Goal: Information Seeking & Learning: Learn about a topic

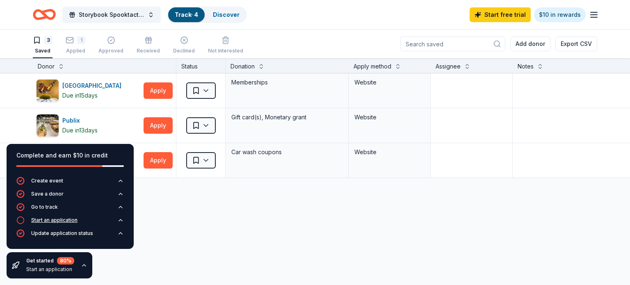
click at [70, 220] on div "Start an application" at bounding box center [54, 220] width 46 height 7
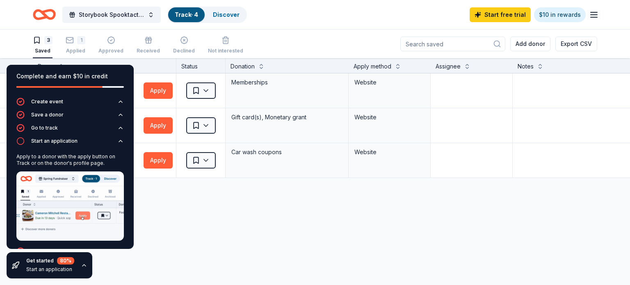
click at [152, 230] on div "[GEOGRAPHIC_DATA] Due [DATE] Apply Saved Memberships Website Publix Due [DATE] …" at bounding box center [334, 202] width 668 height 259
click at [118, 142] on icon "button" at bounding box center [120, 141] width 7 height 7
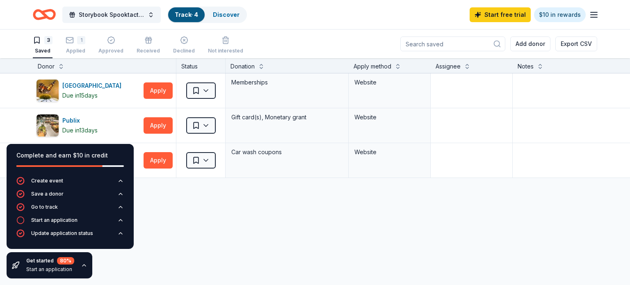
click at [182, 229] on div "Huntsville Botanical Garden Due in 15 days Apply Saved Memberships Website Publ…" at bounding box center [334, 202] width 668 height 259
click at [222, 13] on link "Discover" at bounding box center [226, 14] width 27 height 7
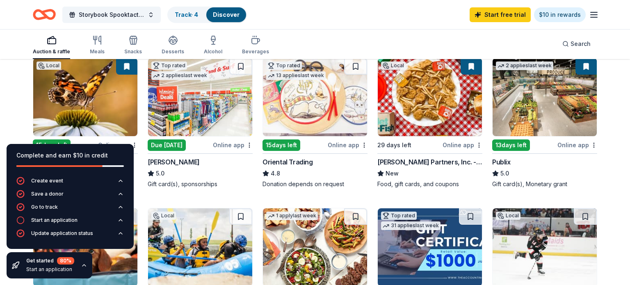
scroll to position [93, 0]
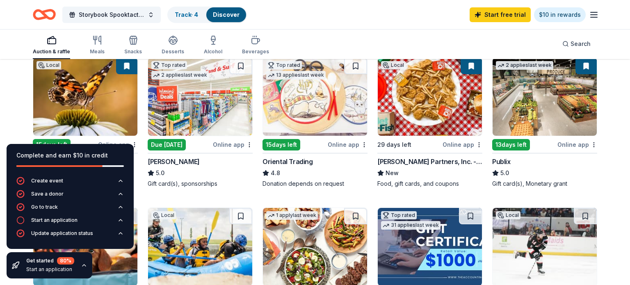
click at [322, 109] on img at bounding box center [315, 97] width 104 height 78
click at [584, 66] on button at bounding box center [585, 66] width 21 height 16
click at [539, 95] on img at bounding box center [544, 97] width 104 height 78
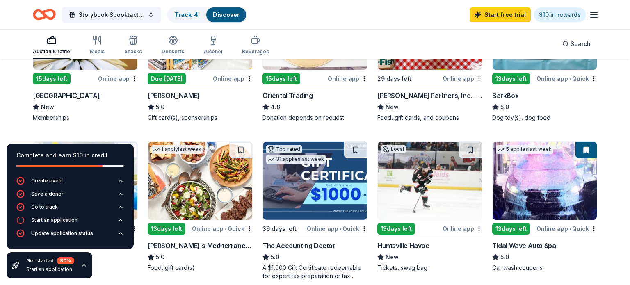
scroll to position [157, 0]
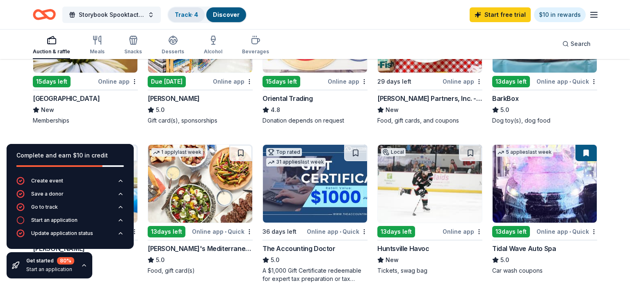
click at [181, 20] on div "Track · 4" at bounding box center [186, 14] width 36 height 15
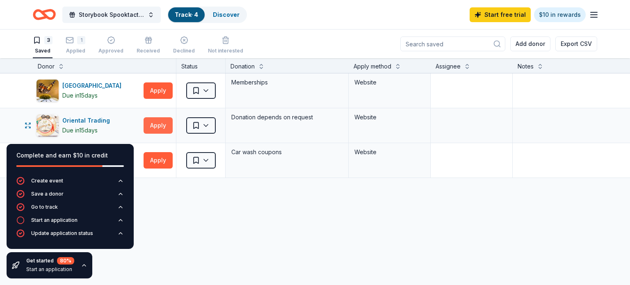
click at [156, 122] on button "Apply" at bounding box center [157, 125] width 29 height 16
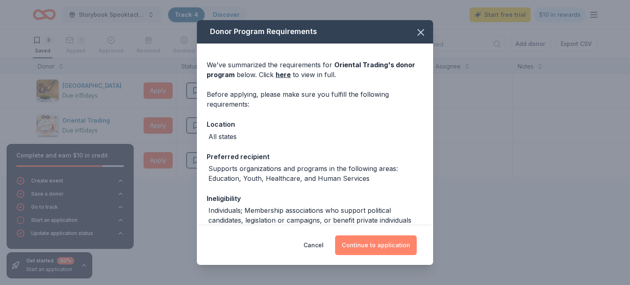
click at [368, 250] on button "Continue to application" at bounding box center [376, 245] width 82 height 20
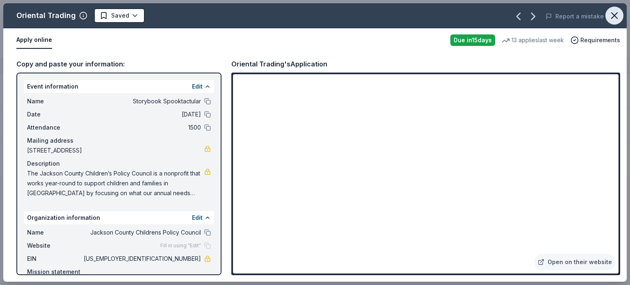
click at [615, 15] on icon "button" at bounding box center [614, 16] width 6 height 6
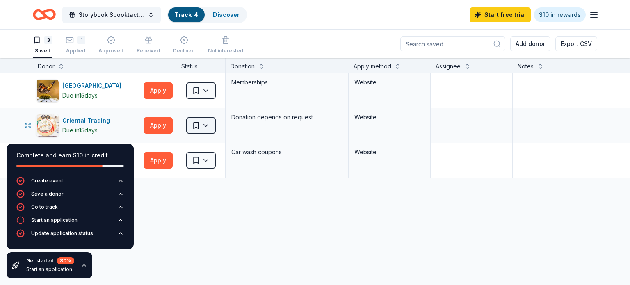
click at [212, 123] on html "Storybook Spooktactular Track · 4 Discover Start free trial $10 in rewards 3 Sa…" at bounding box center [315, 142] width 630 height 285
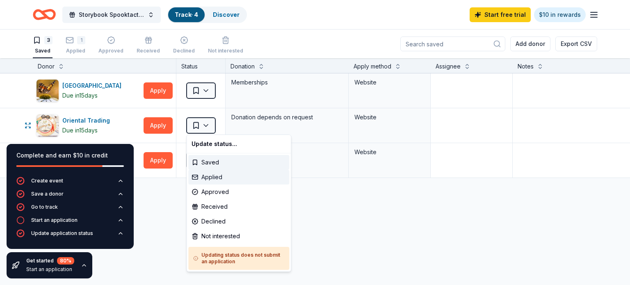
click at [214, 176] on div "Applied" at bounding box center [238, 177] width 101 height 15
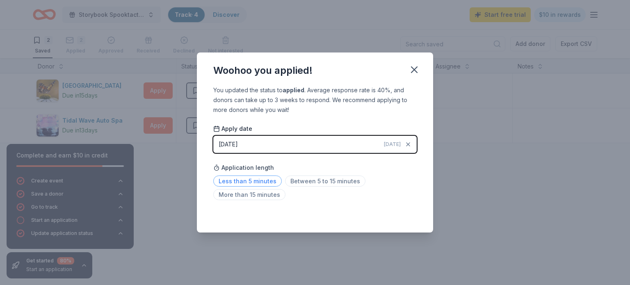
click at [259, 181] on span "Less than 5 minutes" at bounding box center [247, 180] width 68 height 11
click at [416, 68] on icon "button" at bounding box center [413, 69] width 11 height 11
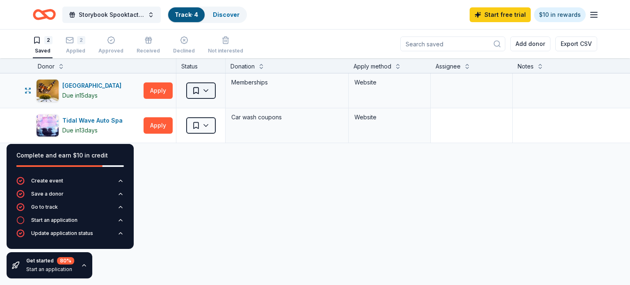
click at [208, 89] on html "Storybook Spooktactular Track · 4 Discover Start free trial $10 in rewards 2 Sa…" at bounding box center [315, 142] width 630 height 285
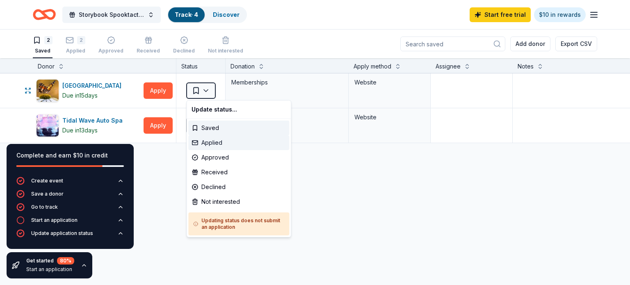
click at [213, 143] on div "Applied" at bounding box center [238, 142] width 101 height 15
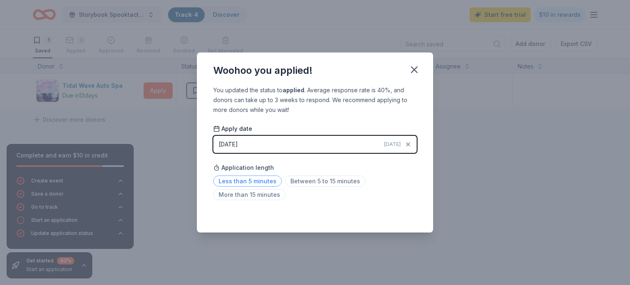
click at [274, 179] on span "Less than 5 minutes" at bounding box center [247, 180] width 68 height 11
click at [418, 65] on icon "button" at bounding box center [413, 69] width 11 height 11
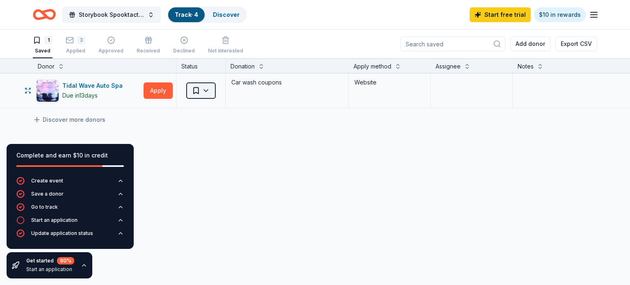
click at [207, 91] on html "Storybook Spooktactular Track · 4 Discover Start free trial $10 in rewards 1 Sa…" at bounding box center [315, 142] width 630 height 285
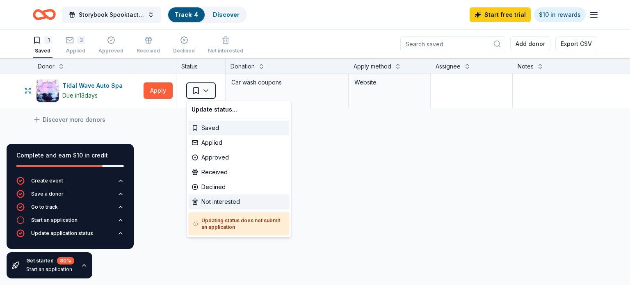
click at [207, 201] on div "Not interested" at bounding box center [238, 201] width 101 height 15
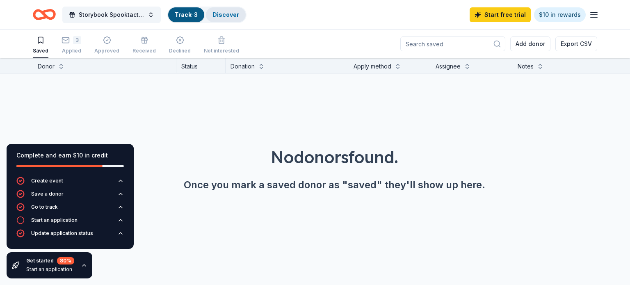
click at [219, 15] on link "Discover" at bounding box center [225, 14] width 27 height 7
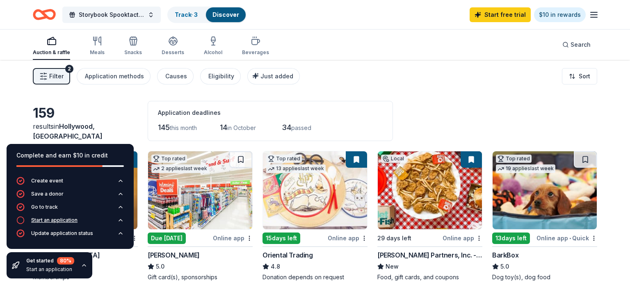
click at [55, 223] on div "Start an application" at bounding box center [54, 220] width 46 height 7
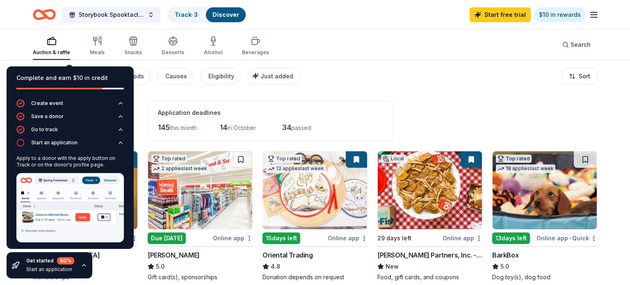
click at [9, 30] on div "Auction & raffle Meals Snacks Desserts Alcohol Beverages Search" at bounding box center [315, 45] width 630 height 30
click at [190, 16] on link "Track · 3" at bounding box center [186, 14] width 23 height 7
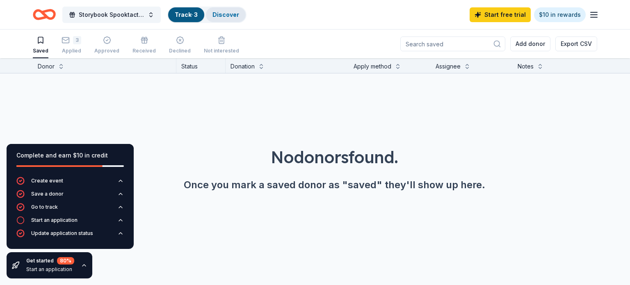
click at [226, 14] on link "Discover" at bounding box center [225, 14] width 27 height 7
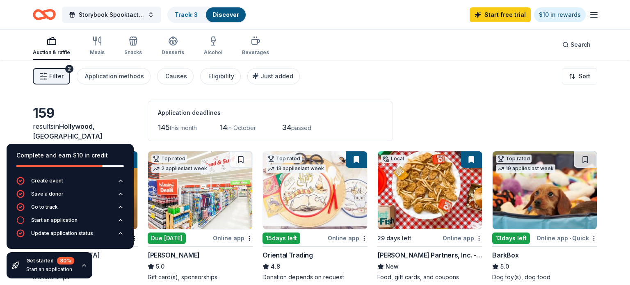
click at [85, 266] on icon "button" at bounding box center [84, 265] width 7 height 7
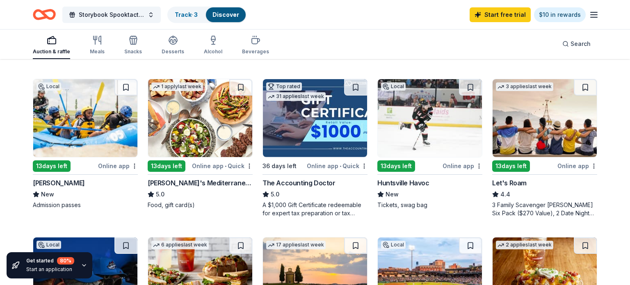
scroll to position [223, 0]
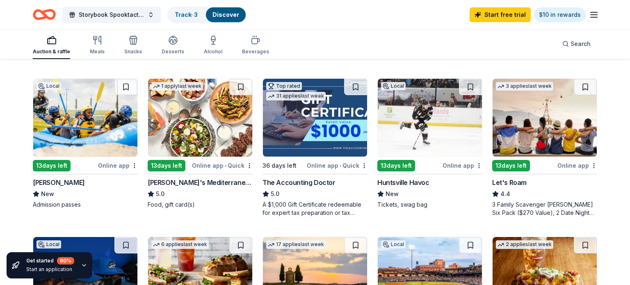
click at [541, 138] on img at bounding box center [544, 118] width 104 height 78
click at [173, 46] on div "Desserts" at bounding box center [172, 45] width 23 height 20
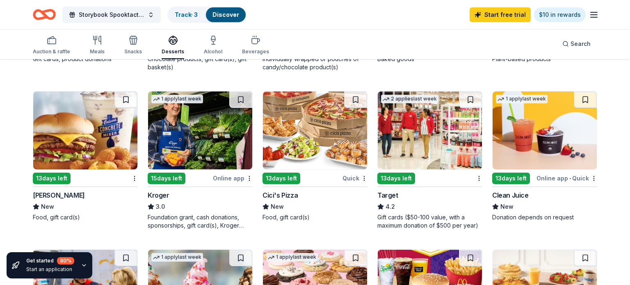
scroll to position [368, 0]
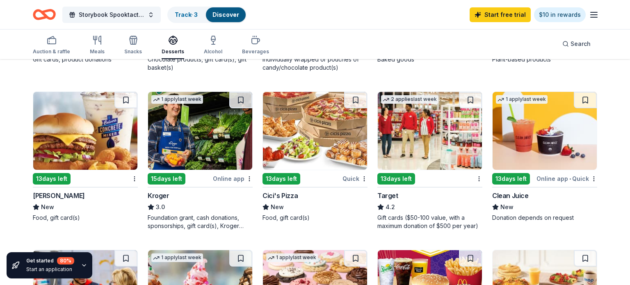
click at [410, 139] on img at bounding box center [429, 131] width 104 height 78
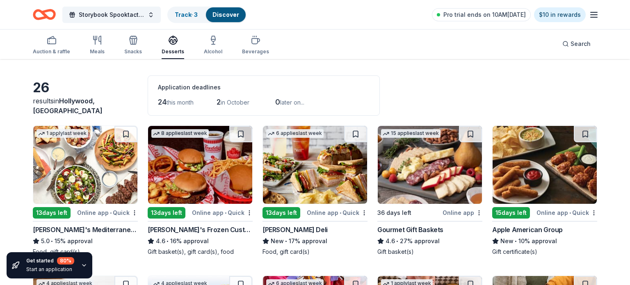
scroll to position [0, 0]
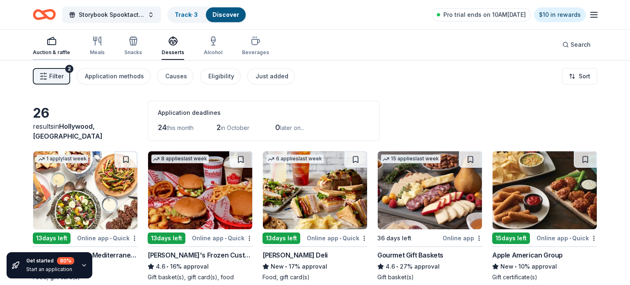
click at [54, 44] on rect "button" at bounding box center [52, 41] width 8 height 5
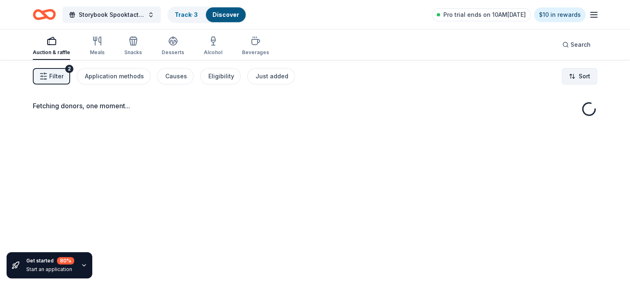
click at [584, 77] on html "Storybook Spooktactular Track · 3 Discover Pro trial ends on 10AM, 9/19 $10 in …" at bounding box center [315, 142] width 630 height 285
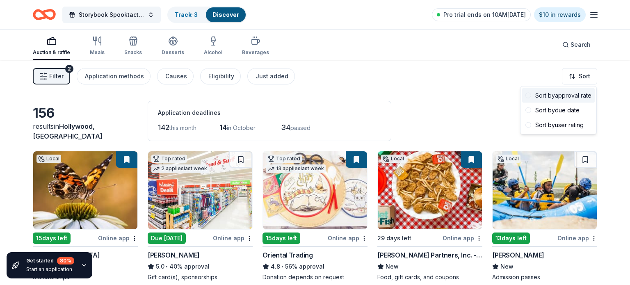
click at [570, 95] on div "Sort by approval rate" at bounding box center [558, 95] width 73 height 15
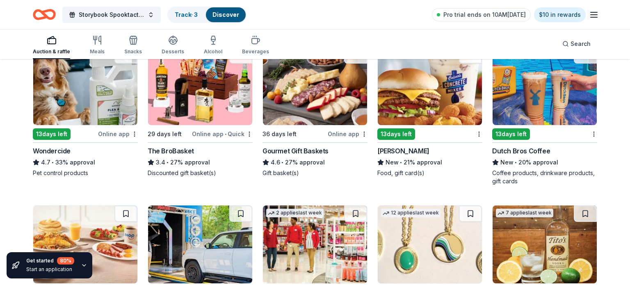
scroll to position [423, 0]
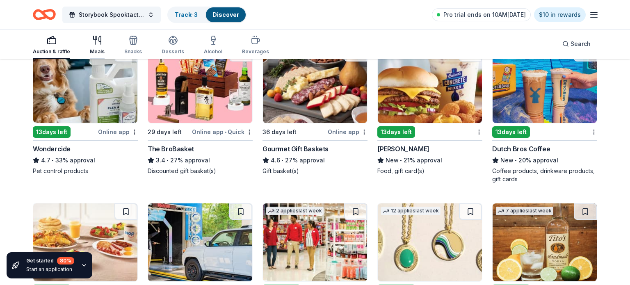
click at [99, 44] on icon "button" at bounding box center [97, 40] width 10 height 10
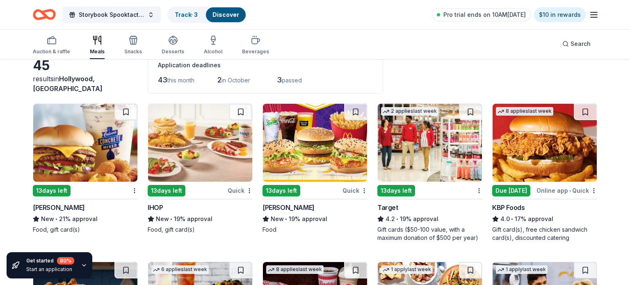
scroll to position [47, 0]
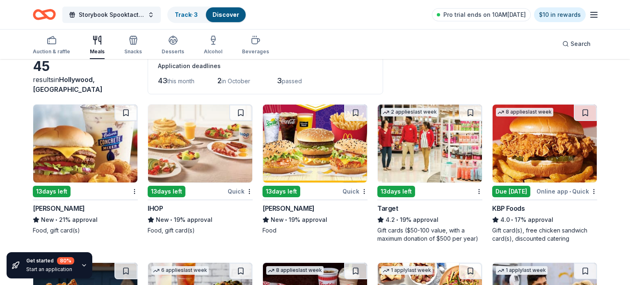
click at [594, 15] on line "button" at bounding box center [593, 15] width 7 height 0
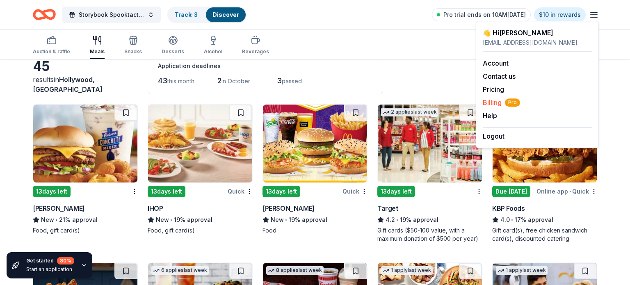
click at [497, 99] on span "Billing Pro" at bounding box center [500, 103] width 37 height 10
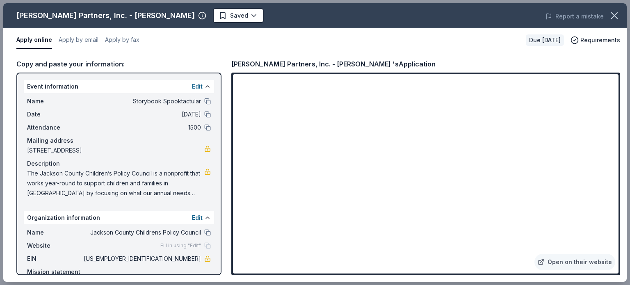
scroll to position [392, 0]
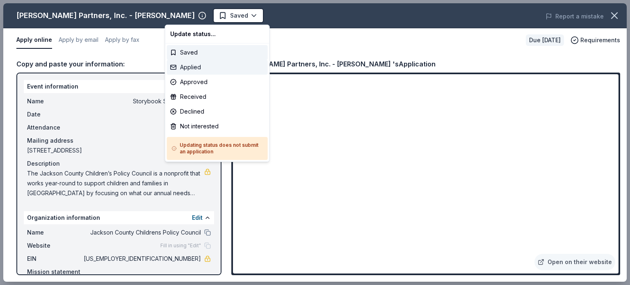
click at [198, 67] on div "Applied" at bounding box center [217, 67] width 101 height 15
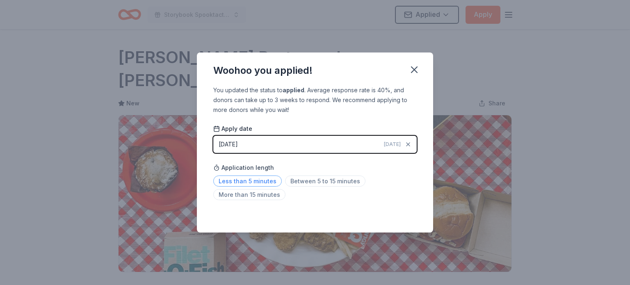
click at [268, 181] on span "Less than 5 minutes" at bounding box center [247, 180] width 68 height 11
click at [414, 66] on icon "button" at bounding box center [413, 69] width 11 height 11
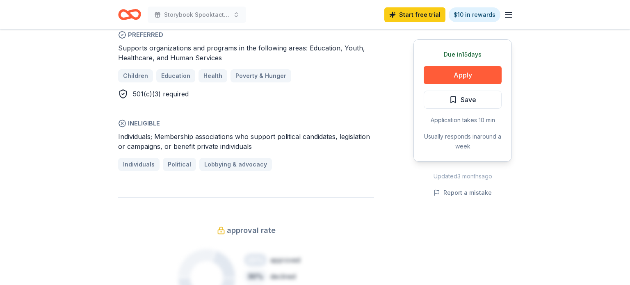
scroll to position [475, 0]
click at [464, 104] on span "Save" at bounding box center [468, 99] width 16 height 11
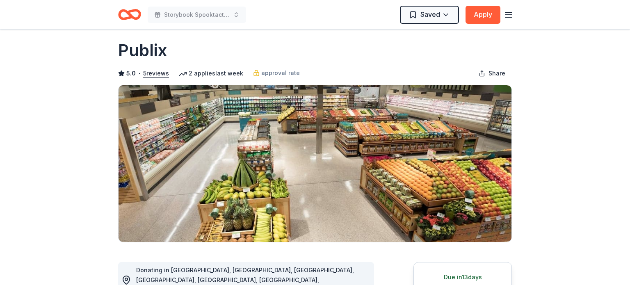
scroll to position [6, 0]
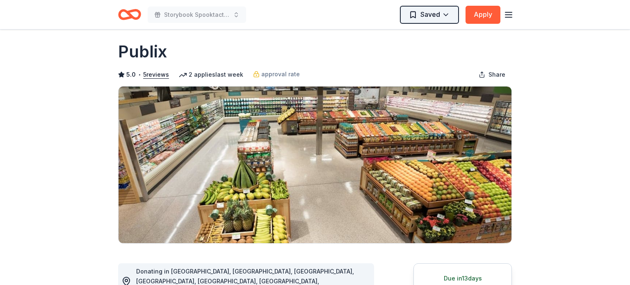
click at [442, 17] on html "Storybook Spooktactular Saved Apply Due in 13 days Share Publix 5.0 • 5 reviews…" at bounding box center [315, 136] width 630 height 285
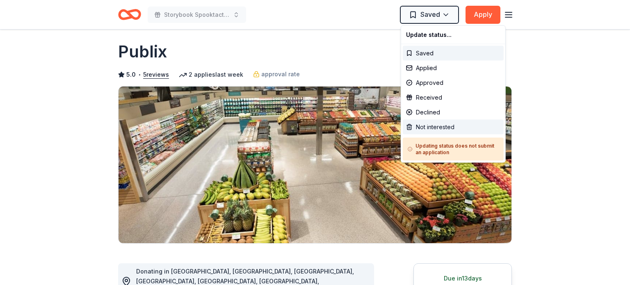
click at [426, 126] on div "Not interested" at bounding box center [452, 127] width 101 height 15
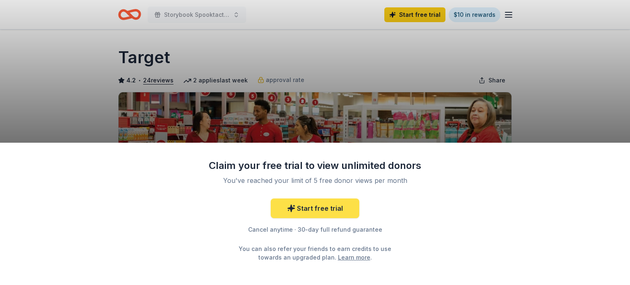
click at [305, 212] on link "Start free trial" at bounding box center [314, 208] width 89 height 20
click at [305, 213] on link "Start free trial" at bounding box center [314, 208] width 89 height 20
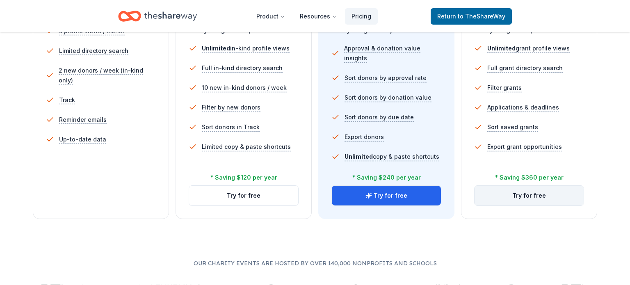
scroll to position [259, 0]
click at [503, 195] on button "Try for free" at bounding box center [528, 196] width 109 height 20
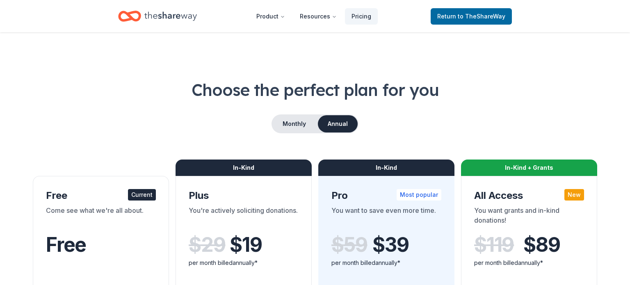
scroll to position [259, 0]
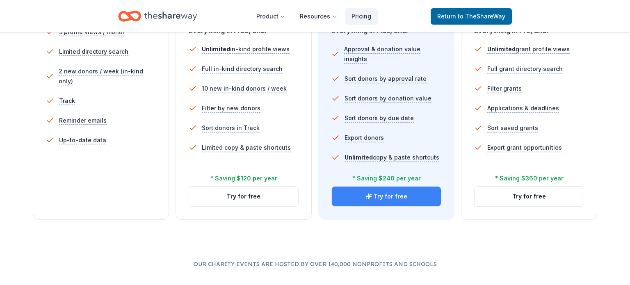
click at [355, 195] on button "Try for free" at bounding box center [386, 196] width 109 height 20
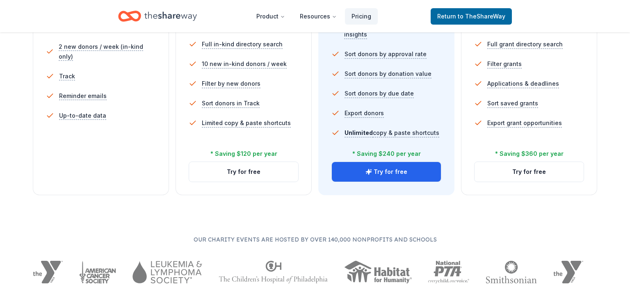
scroll to position [286, 0]
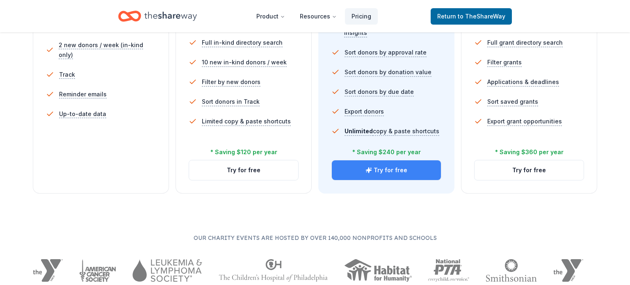
click at [374, 170] on button "Try for free" at bounding box center [386, 170] width 109 height 20
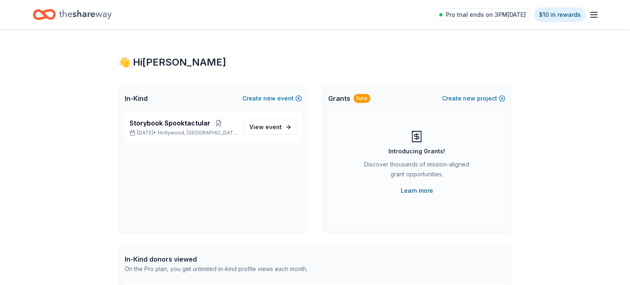
click at [410, 190] on link "Learn more" at bounding box center [416, 191] width 32 height 10
click at [96, 18] on icon "Home" at bounding box center [85, 14] width 52 height 17
click at [270, 125] on span "event" at bounding box center [273, 126] width 16 height 7
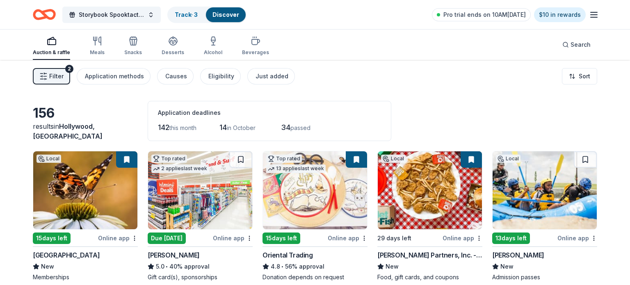
click at [47, 76] on icon "button" at bounding box center [43, 76] width 8 height 8
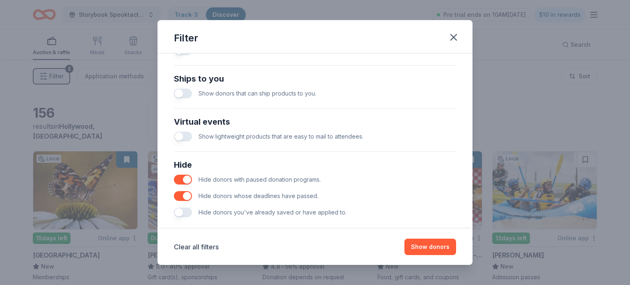
scroll to position [364, 0]
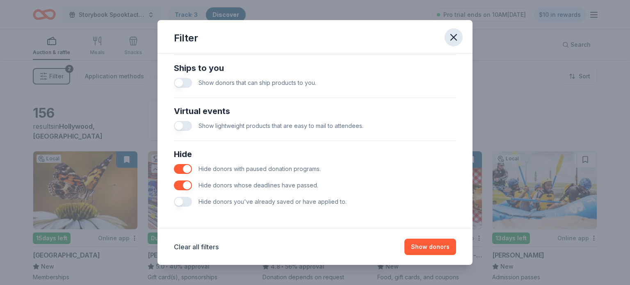
click at [454, 36] on icon "button" at bounding box center [453, 37] width 6 height 6
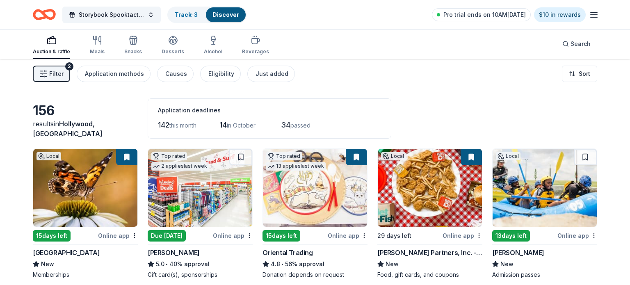
scroll to position [0, 0]
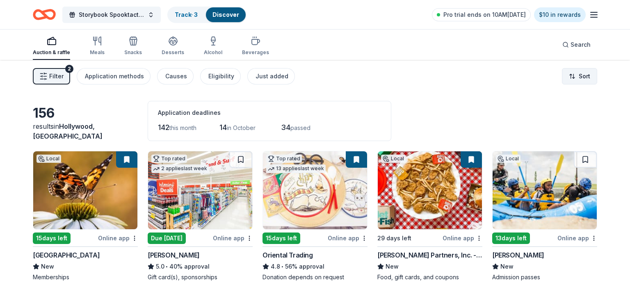
click at [592, 75] on html "Storybook Spooktactular Track · 3 Discover Pro trial ends on 10AM, 9/19 $10 in …" at bounding box center [315, 142] width 630 height 285
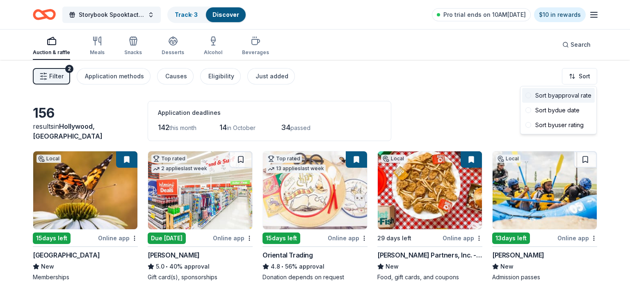
click at [574, 96] on div "Sort by approval rate" at bounding box center [558, 95] width 73 height 15
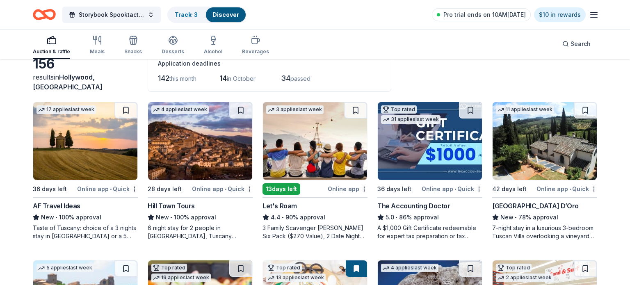
scroll to position [47, 0]
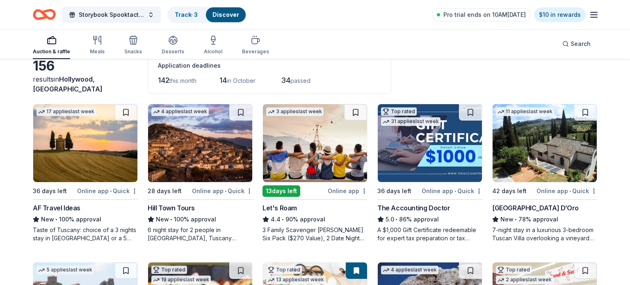
click at [55, 143] on img at bounding box center [85, 143] width 104 height 78
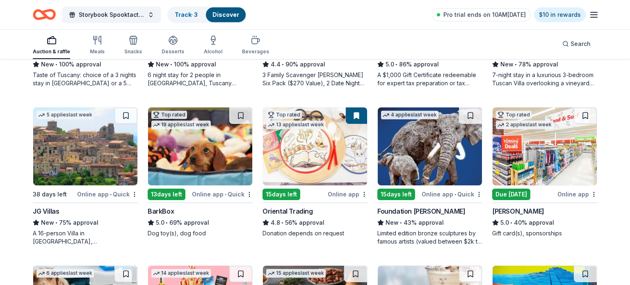
scroll to position [206, 0]
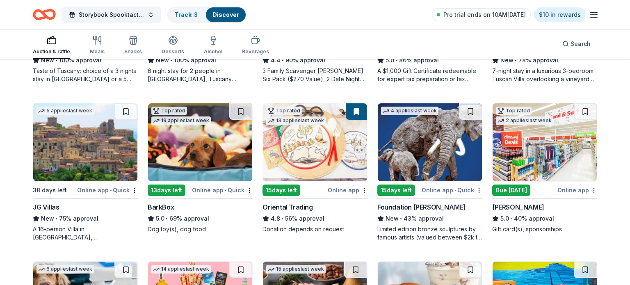
click at [60, 143] on img at bounding box center [85, 142] width 104 height 78
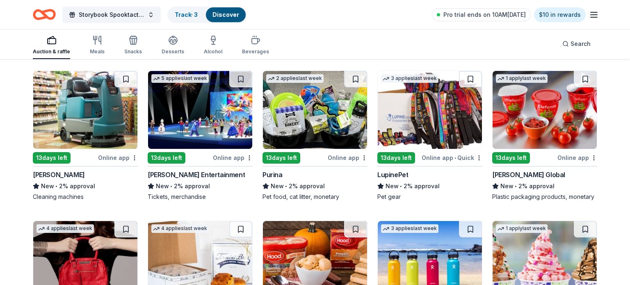
scroll to position [2263, 0]
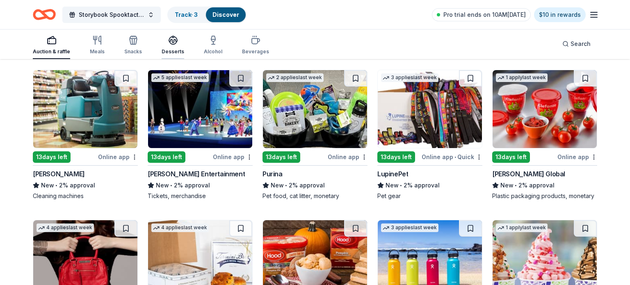
click at [168, 41] on icon "button" at bounding box center [173, 40] width 10 height 10
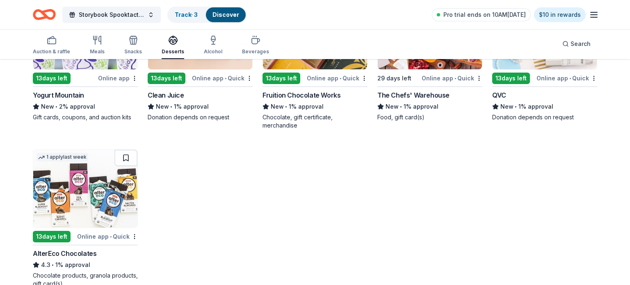
scroll to position [802, 0]
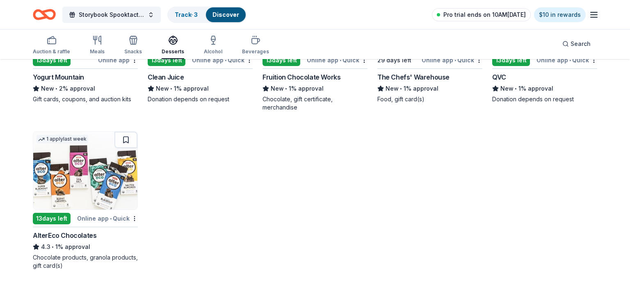
click at [470, 11] on span "Pro trial ends on 10AM[DATE]" at bounding box center [484, 15] width 82 height 10
click at [485, 16] on span "Pro trial ends on 10AM[DATE]" at bounding box center [484, 15] width 82 height 10
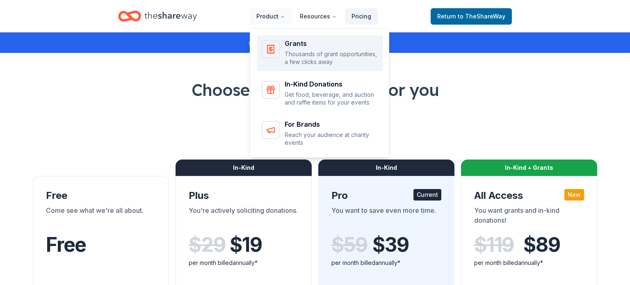
click at [304, 60] on p "Thousands of grant opportunities, a few clicks away" at bounding box center [330, 58] width 93 height 16
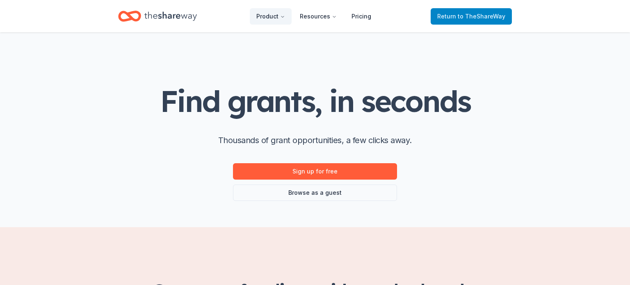
click at [479, 21] on span "Return to TheShareWay" at bounding box center [471, 16] width 68 height 10
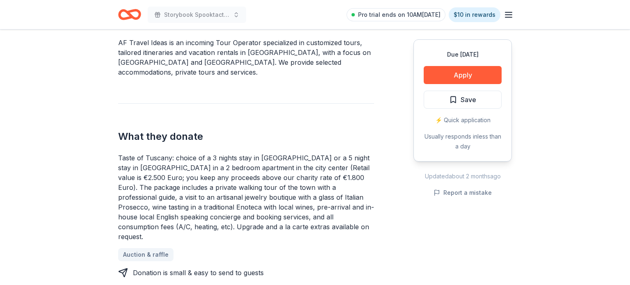
scroll to position [258, 0]
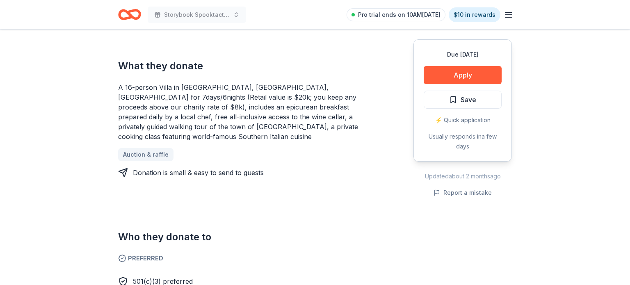
scroll to position [327, 0]
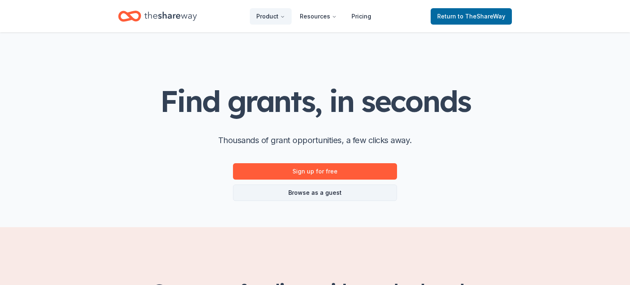
click at [307, 194] on link "Browse as a guest" at bounding box center [315, 192] width 164 height 16
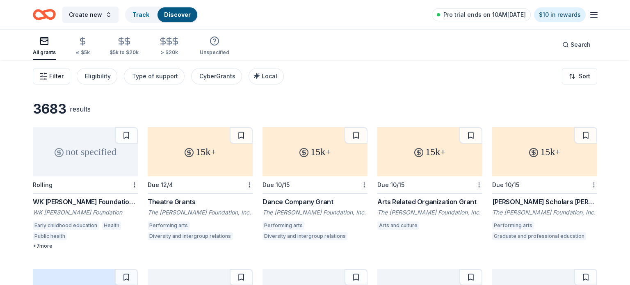
click at [55, 79] on span "Filter" at bounding box center [56, 76] width 14 height 10
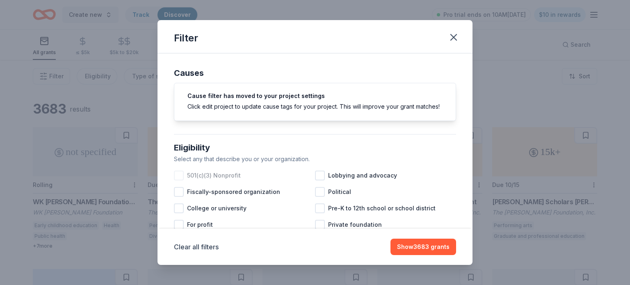
click at [179, 171] on div at bounding box center [179, 175] width 10 height 10
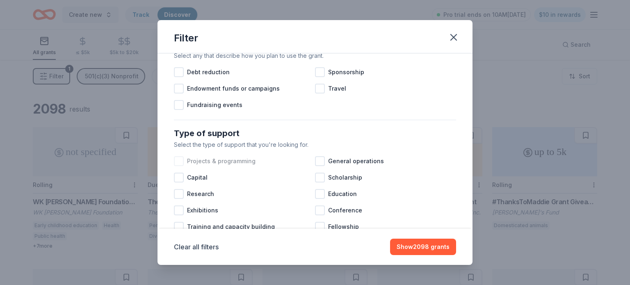
scroll to position [262, 0]
click at [319, 67] on div at bounding box center [320, 71] width 10 height 10
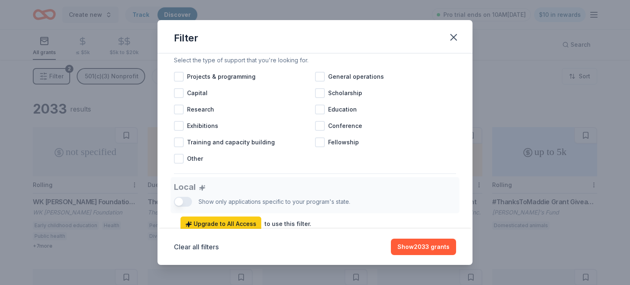
scroll to position [345, 0]
click at [194, 77] on span "Projects & programming" at bounding box center [221, 78] width 68 height 10
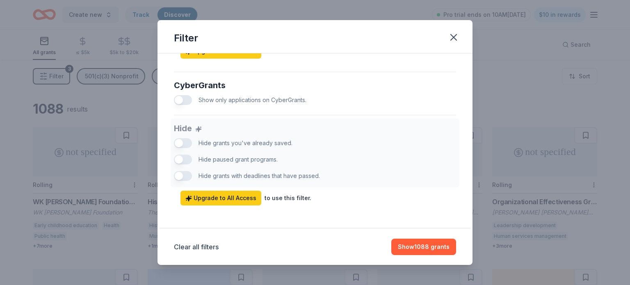
scroll to position [520, 0]
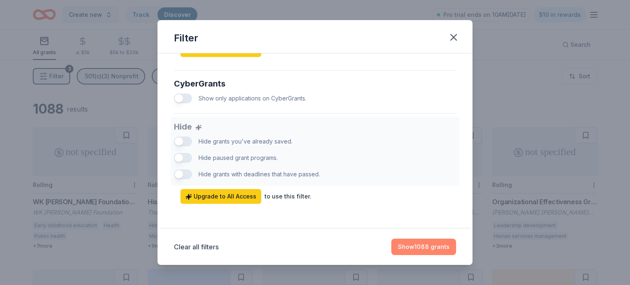
click at [411, 251] on button "Show 1088 grants" at bounding box center [423, 247] width 65 height 16
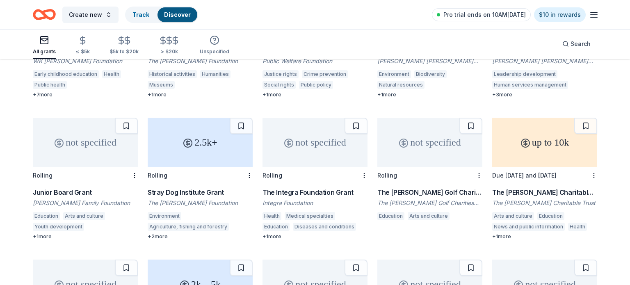
scroll to position [0, 0]
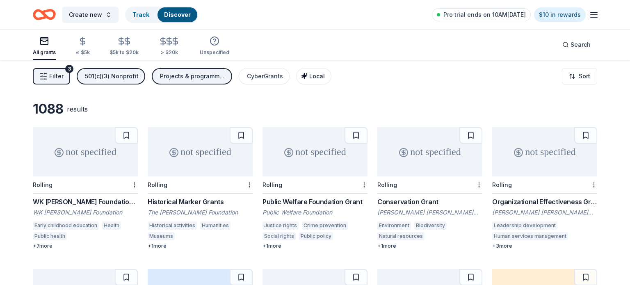
click at [315, 80] on div "Local" at bounding box center [314, 76] width 20 height 10
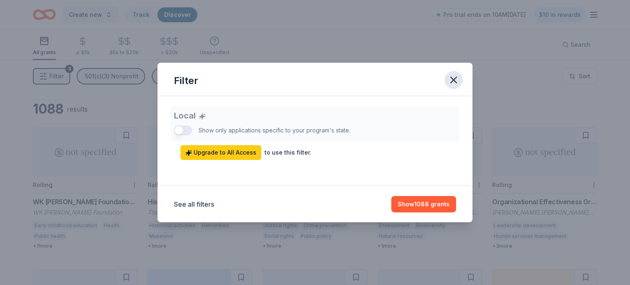
click at [454, 77] on icon "button" at bounding box center [453, 79] width 11 height 11
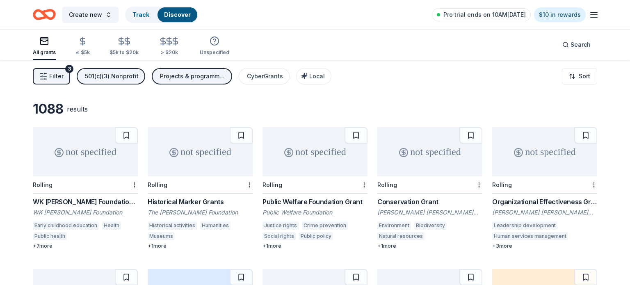
click at [50, 75] on span "Filter" at bounding box center [56, 76] width 14 height 10
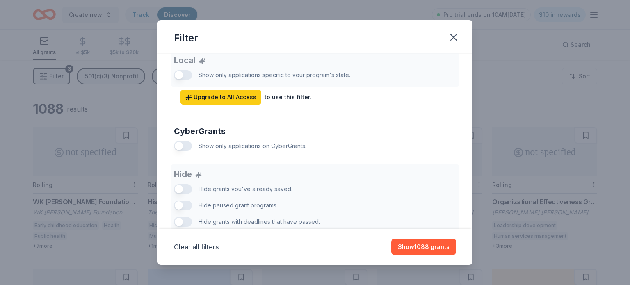
scroll to position [520, 0]
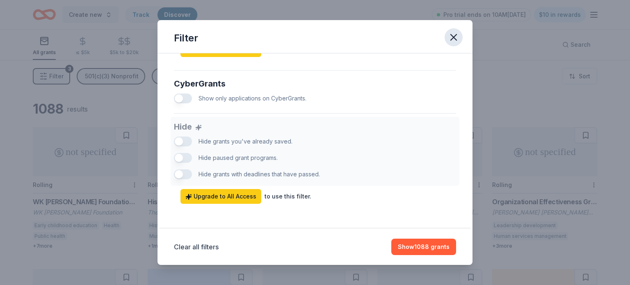
click at [450, 38] on icon "button" at bounding box center [453, 37] width 11 height 11
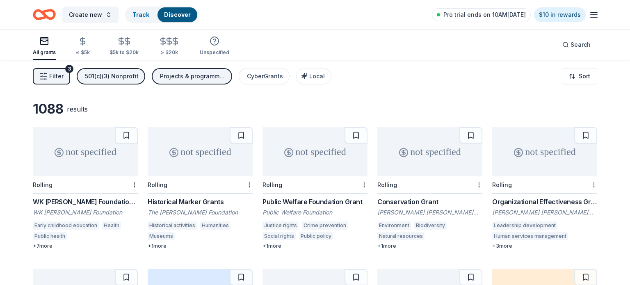
click at [591, 15] on line "button" at bounding box center [593, 15] width 7 height 0
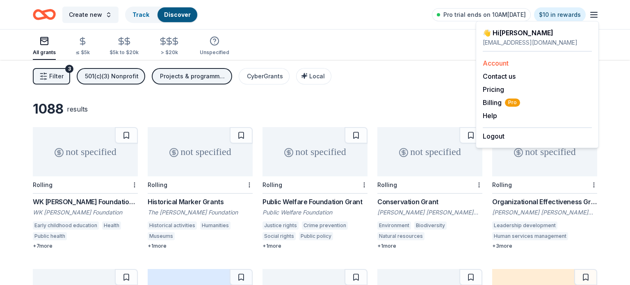
click at [491, 65] on link "Account" at bounding box center [495, 63] width 26 height 8
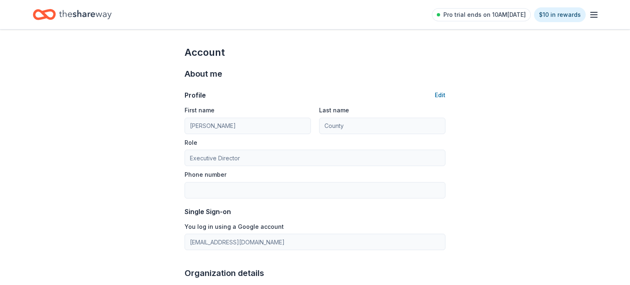
click at [594, 17] on line "button" at bounding box center [593, 17] width 7 height 0
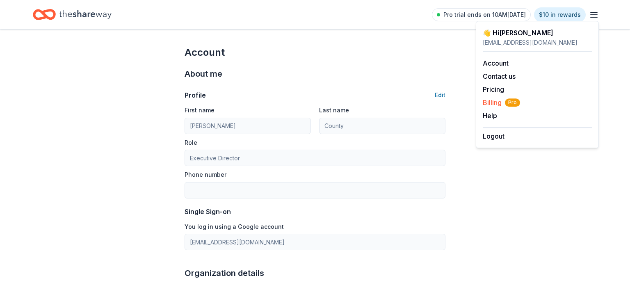
click at [485, 105] on span "Billing Pro" at bounding box center [500, 103] width 37 height 10
